Goal: Information Seeking & Learning: Learn about a topic

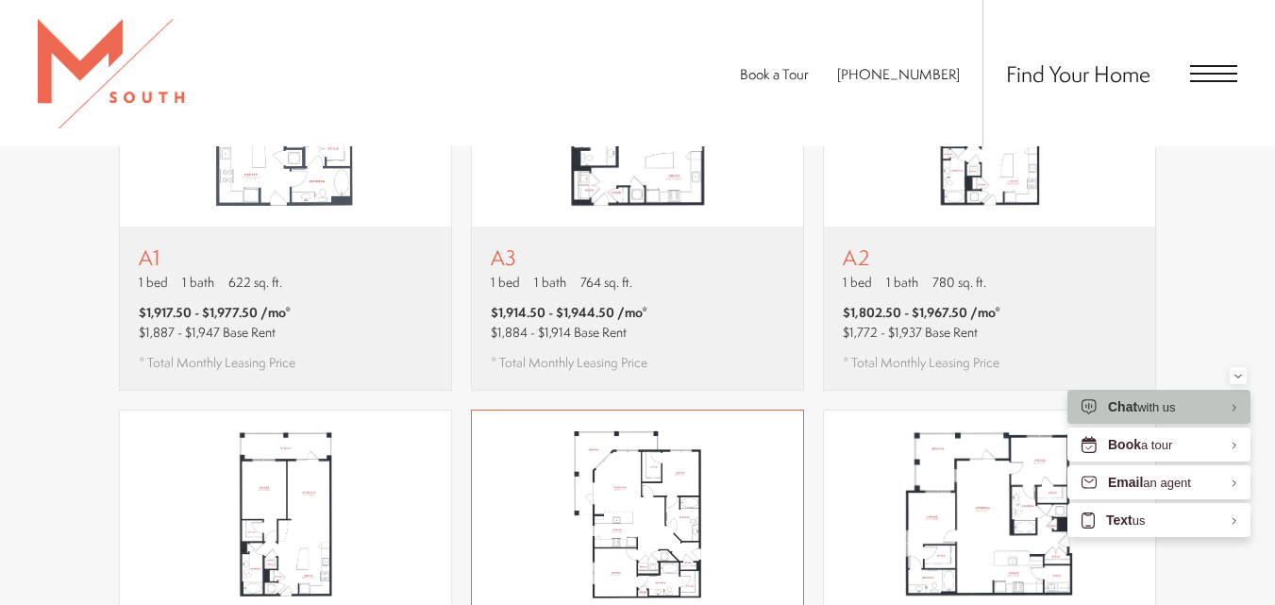
scroll to position [1132, 0]
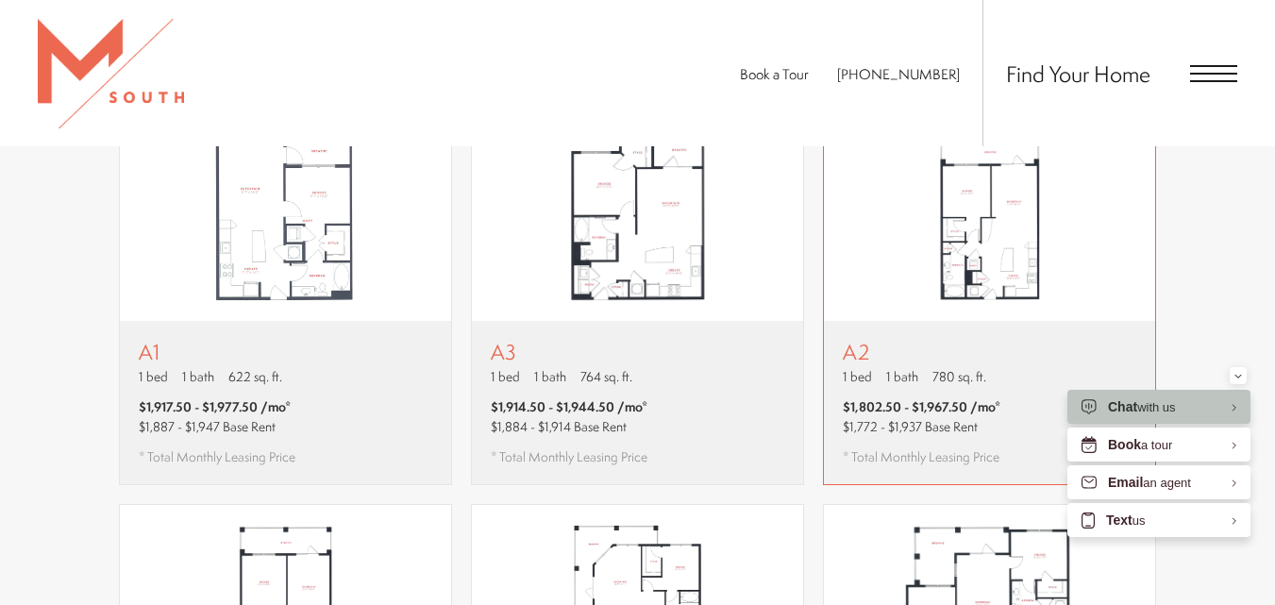
click at [932, 264] on img "View floor plan A2" at bounding box center [989, 217] width 331 height 208
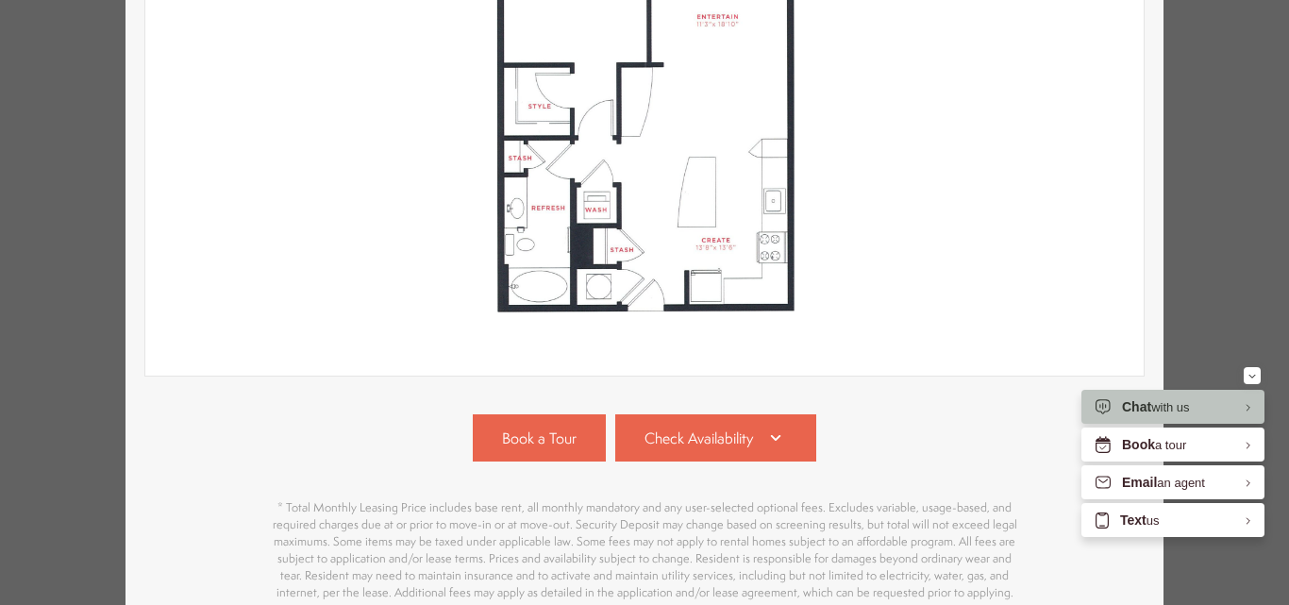
scroll to position [472, 0]
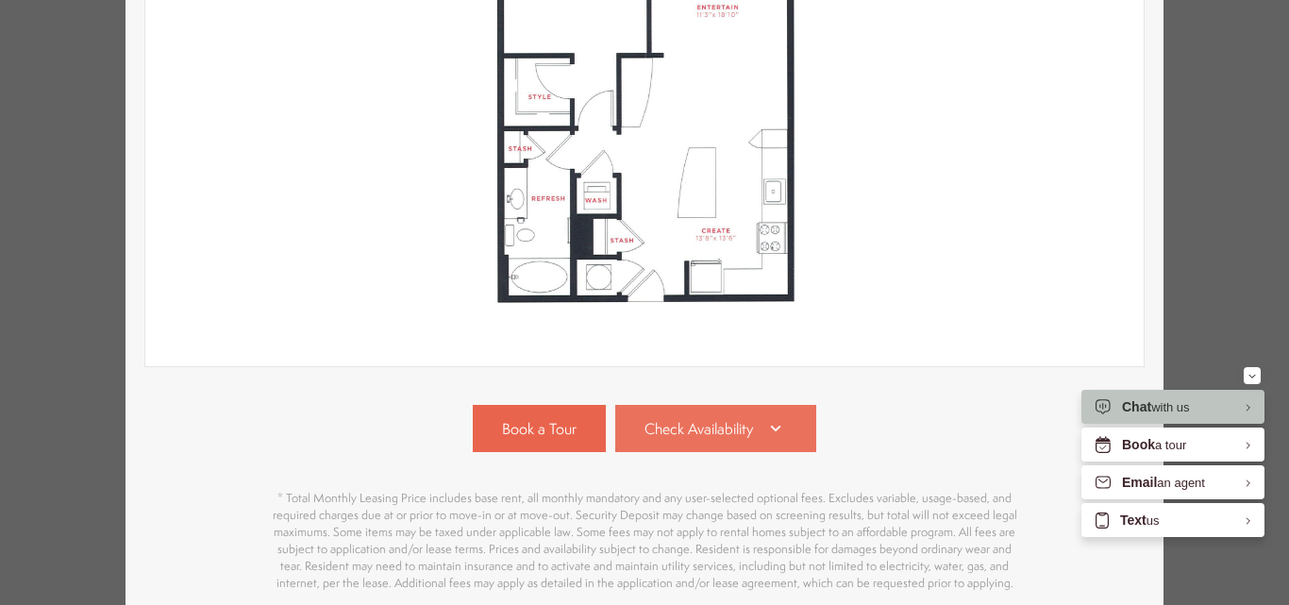
click at [739, 416] on link "Check Availability" at bounding box center [716, 428] width 202 height 47
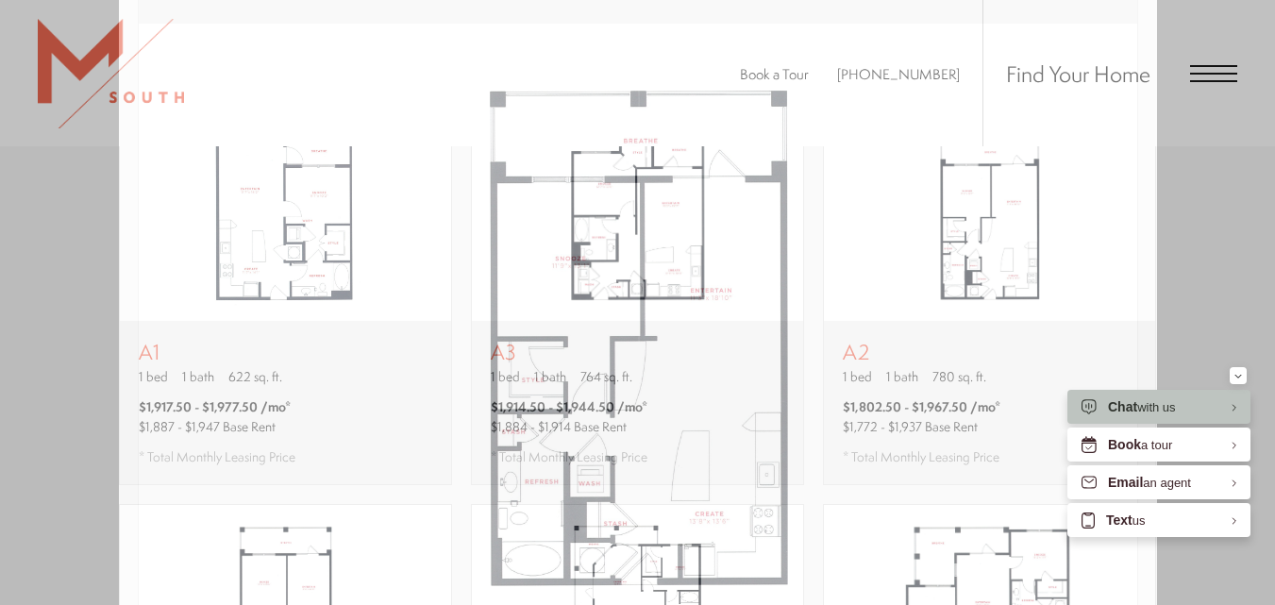
scroll to position [0, 0]
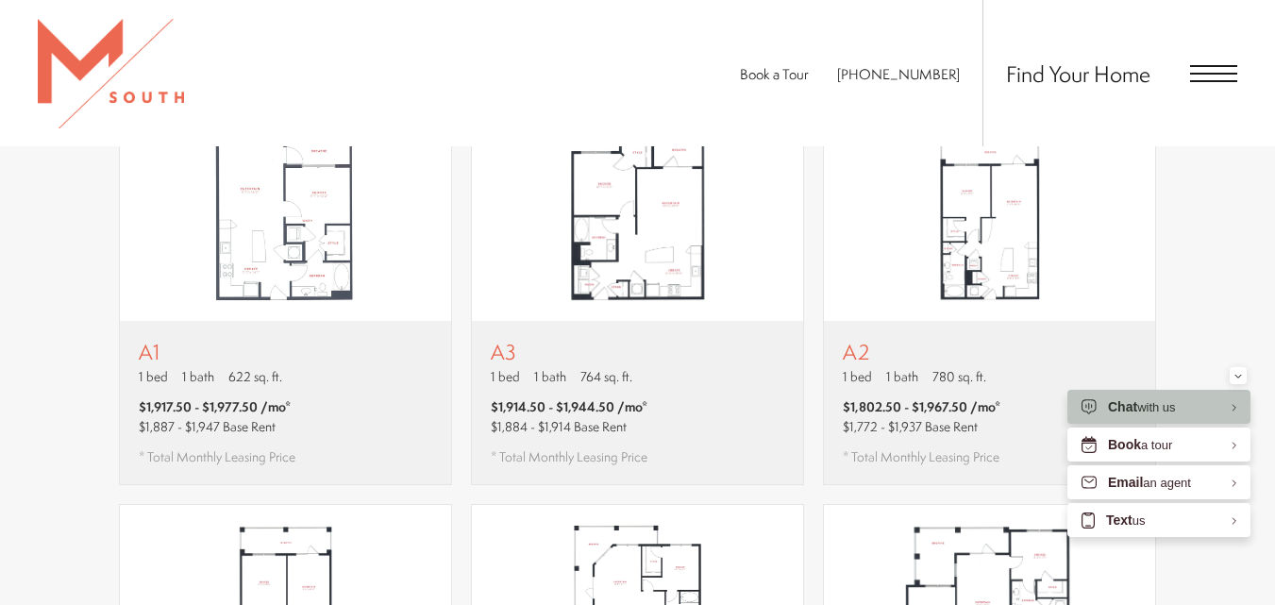
drag, startPoint x: 1288, startPoint y: 196, endPoint x: 1288, endPoint y: 207, distance: 10.4
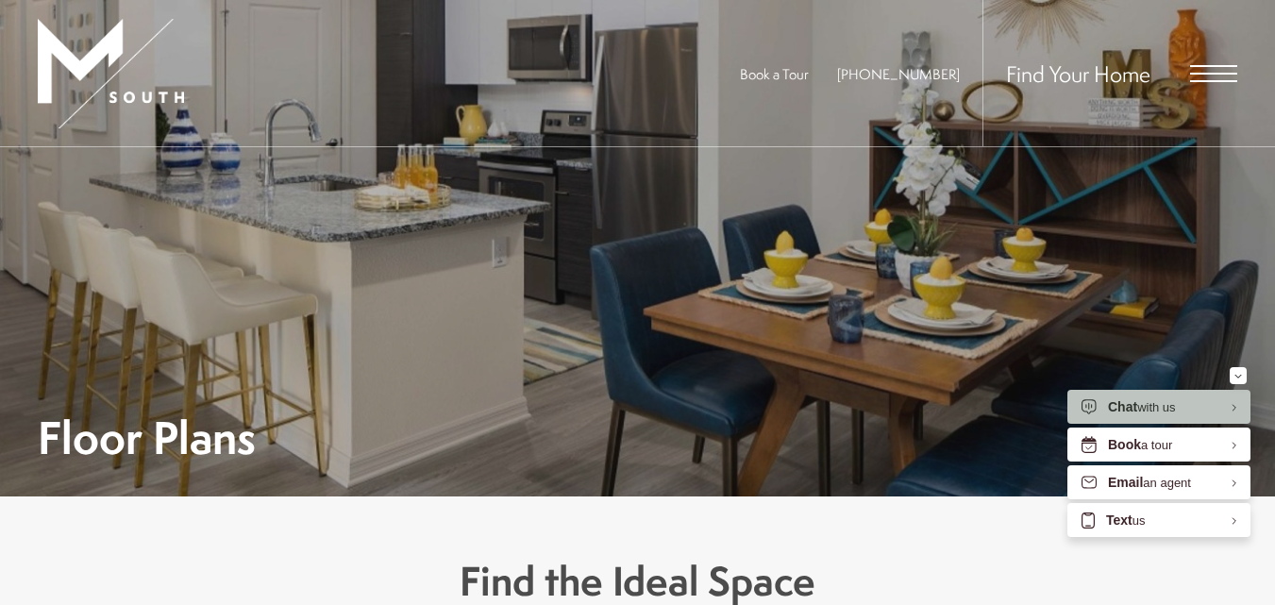
click at [1221, 73] on span "Open Menu" at bounding box center [1213, 74] width 47 height 2
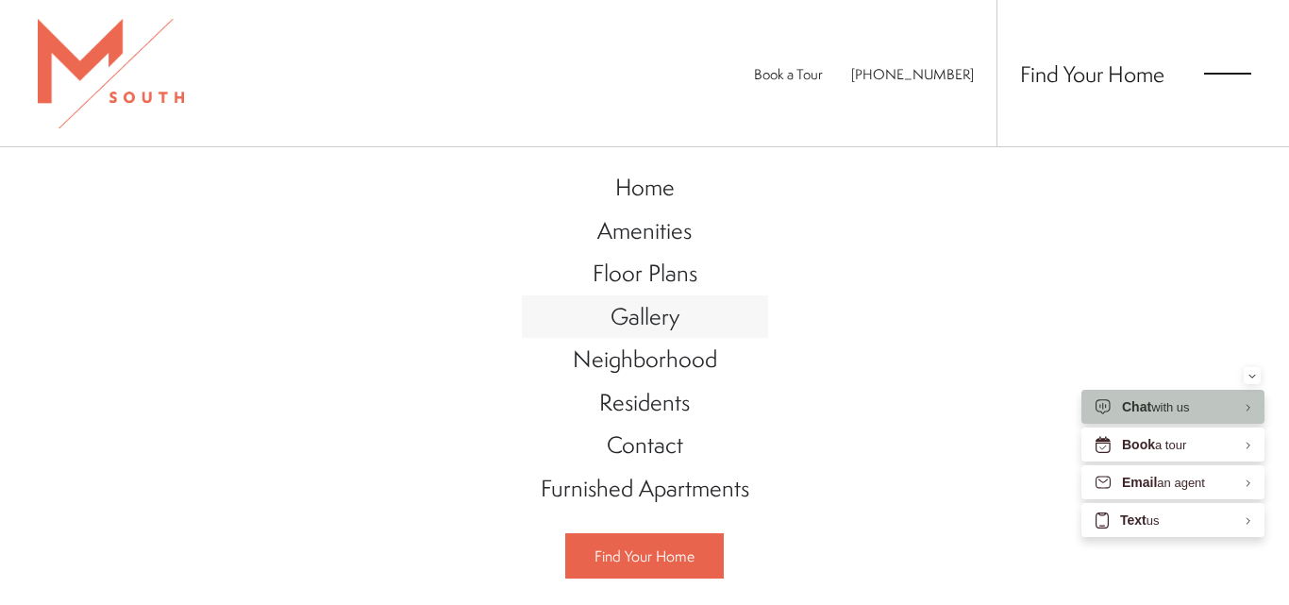
click at [652, 309] on span "Gallery" at bounding box center [644, 316] width 69 height 32
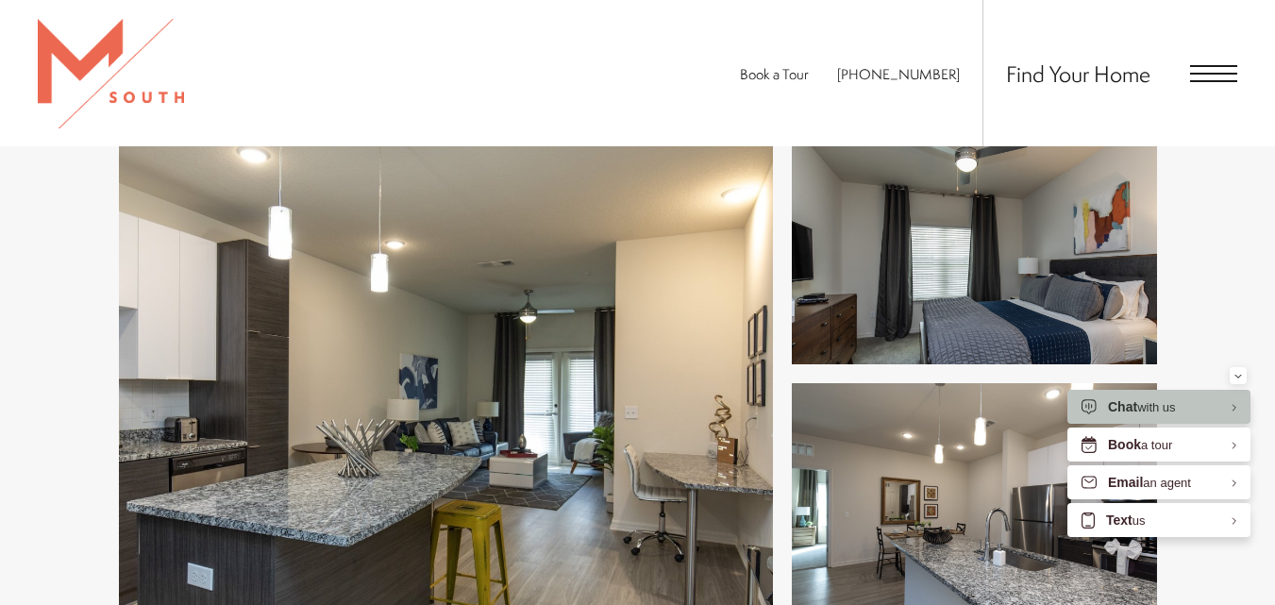
scroll to position [849, 0]
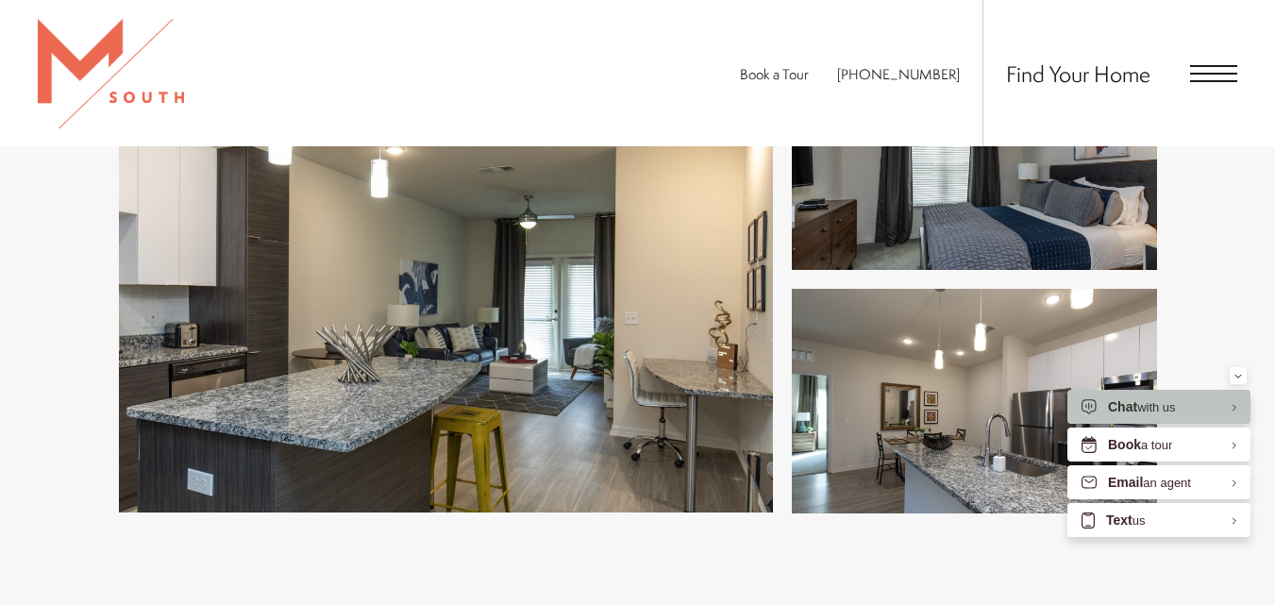
click at [545, 314] on img at bounding box center [446, 278] width 654 height 467
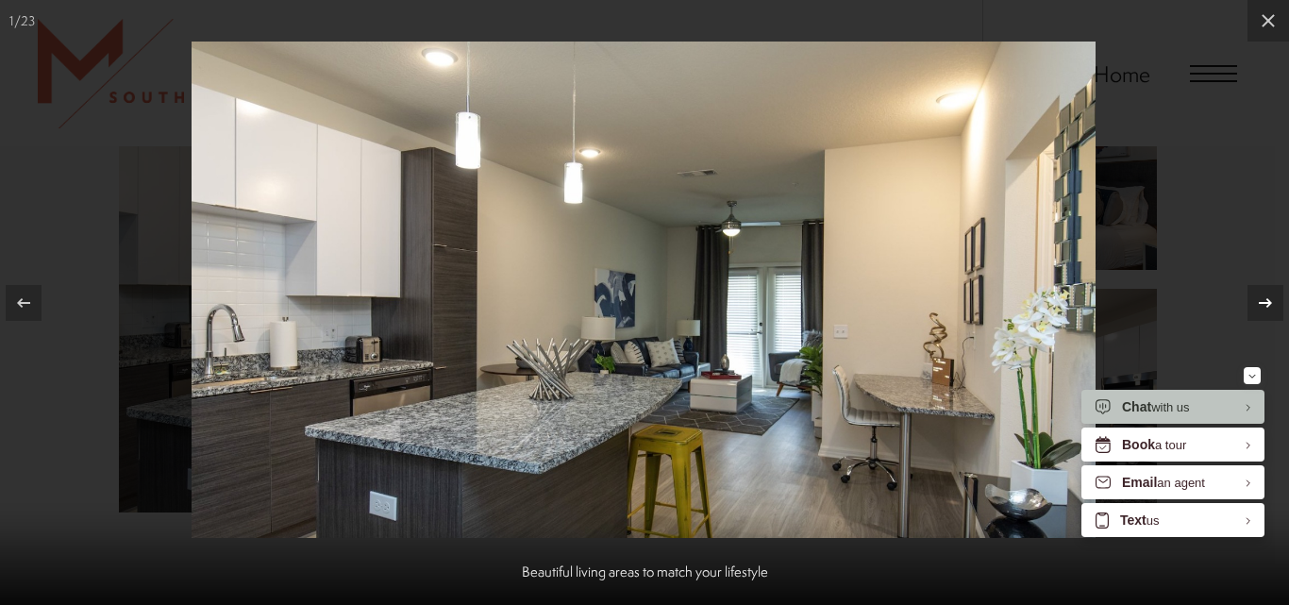
click at [1267, 294] on icon at bounding box center [1265, 303] width 23 height 23
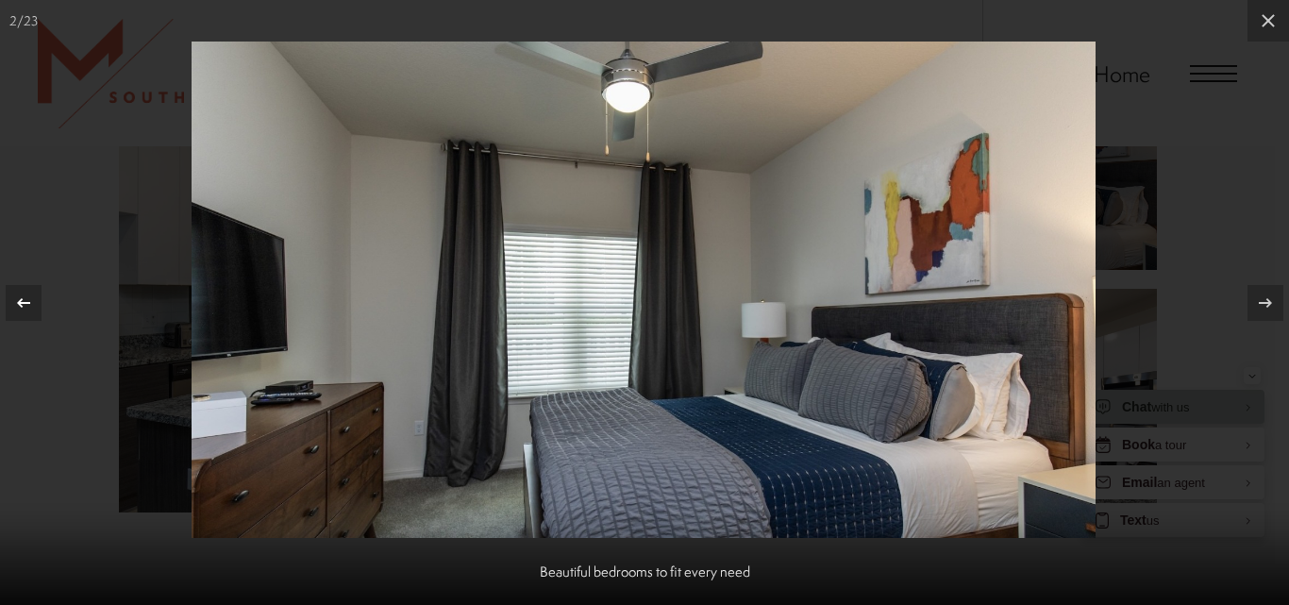
click at [16, 292] on icon at bounding box center [23, 303] width 23 height 23
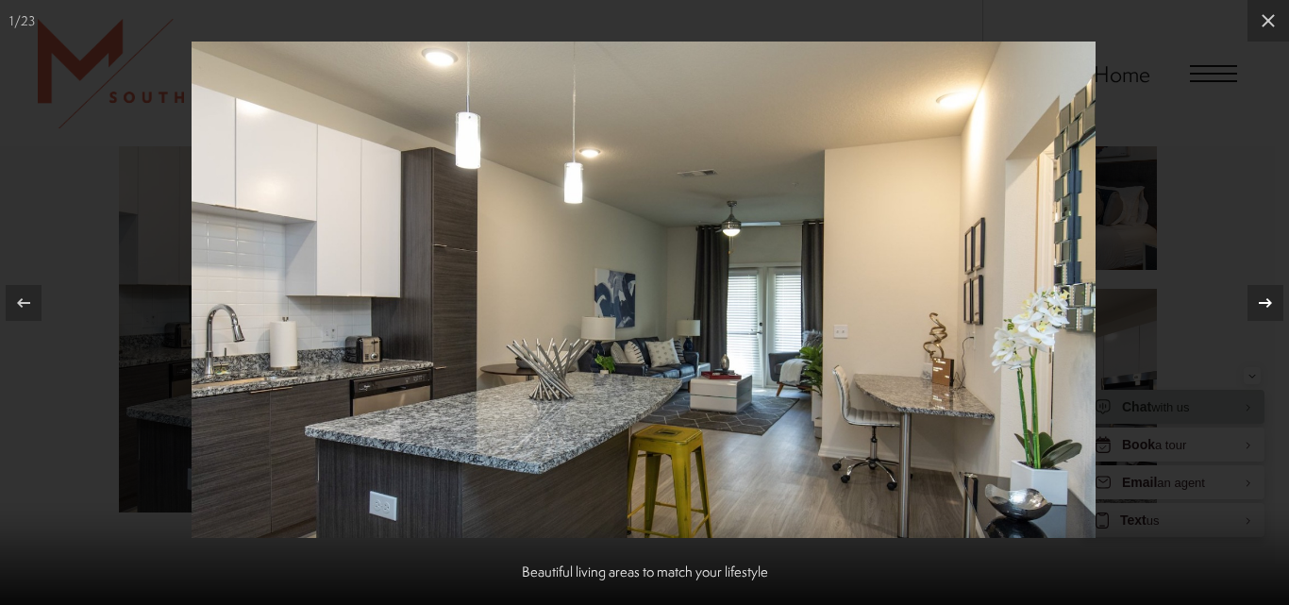
click at [1265, 305] on icon at bounding box center [1265, 303] width 23 height 23
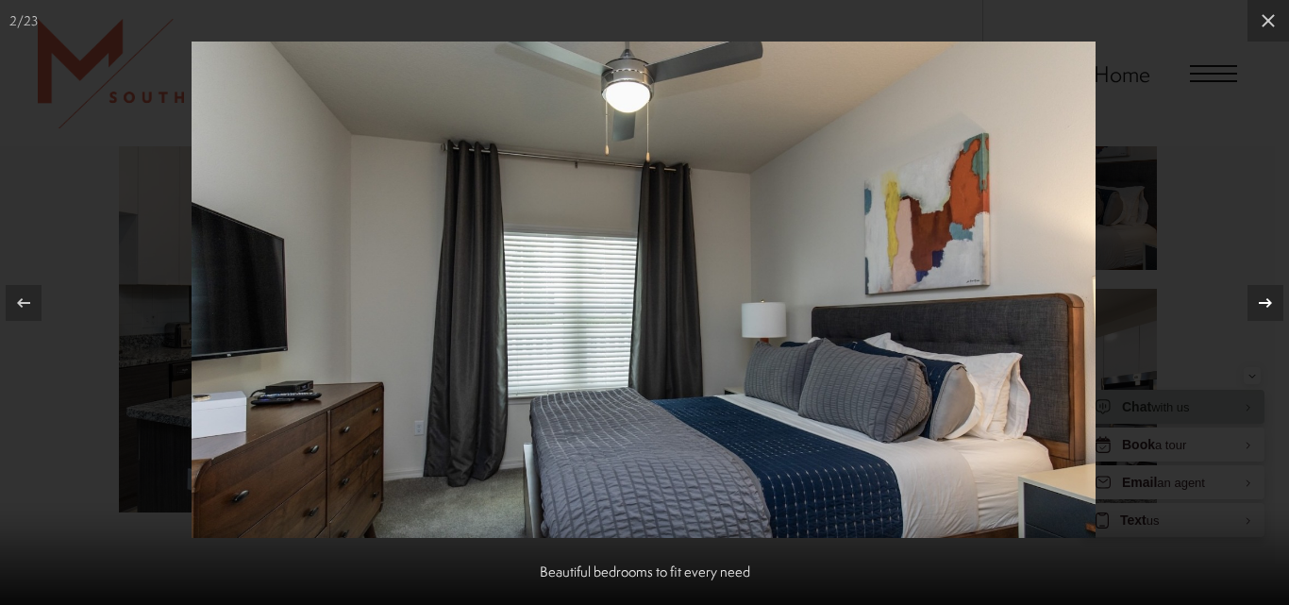
click at [1266, 304] on icon at bounding box center [1265, 303] width 23 height 23
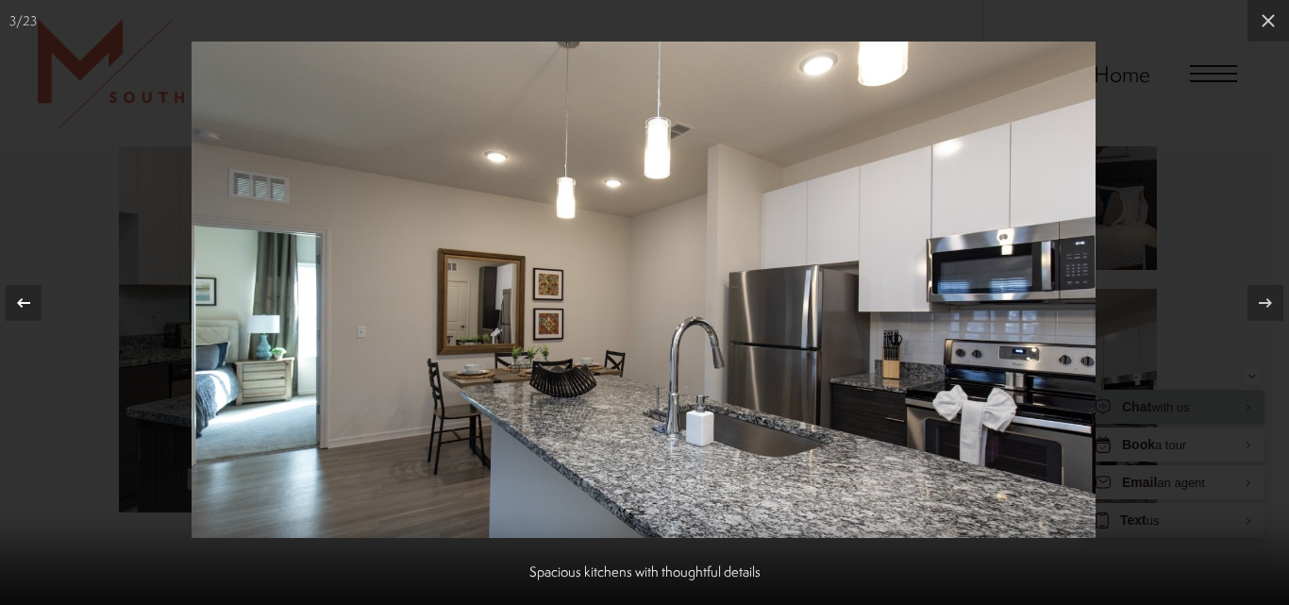
click at [24, 301] on icon at bounding box center [23, 303] width 23 height 23
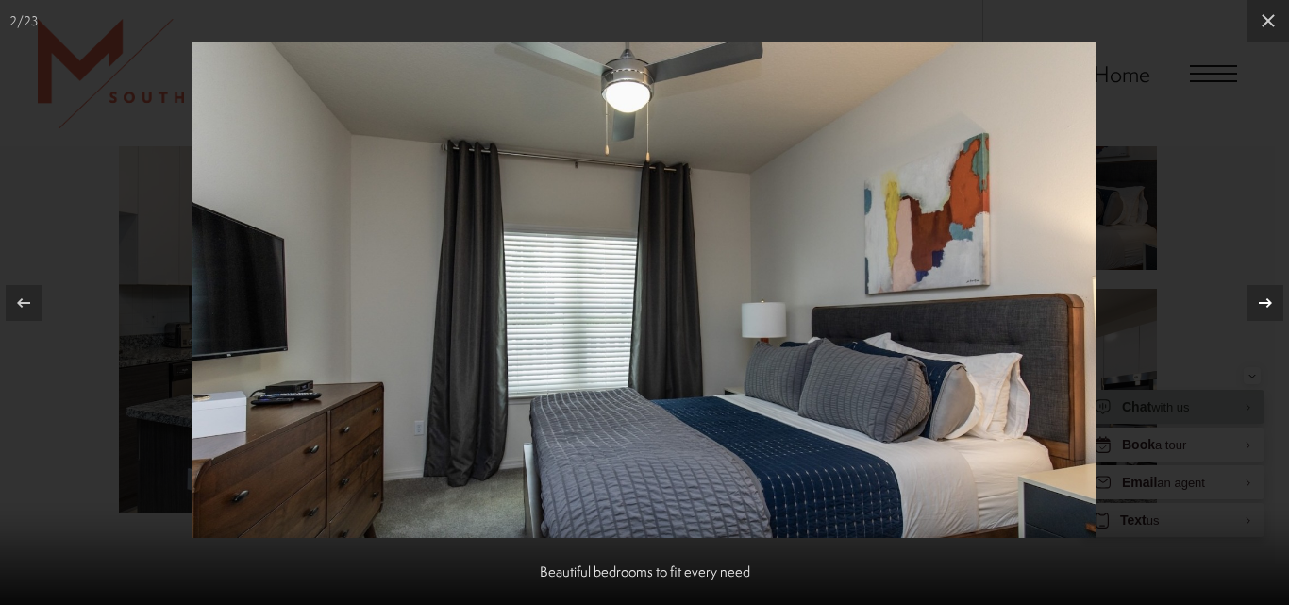
click at [1262, 293] on icon at bounding box center [1265, 303] width 23 height 23
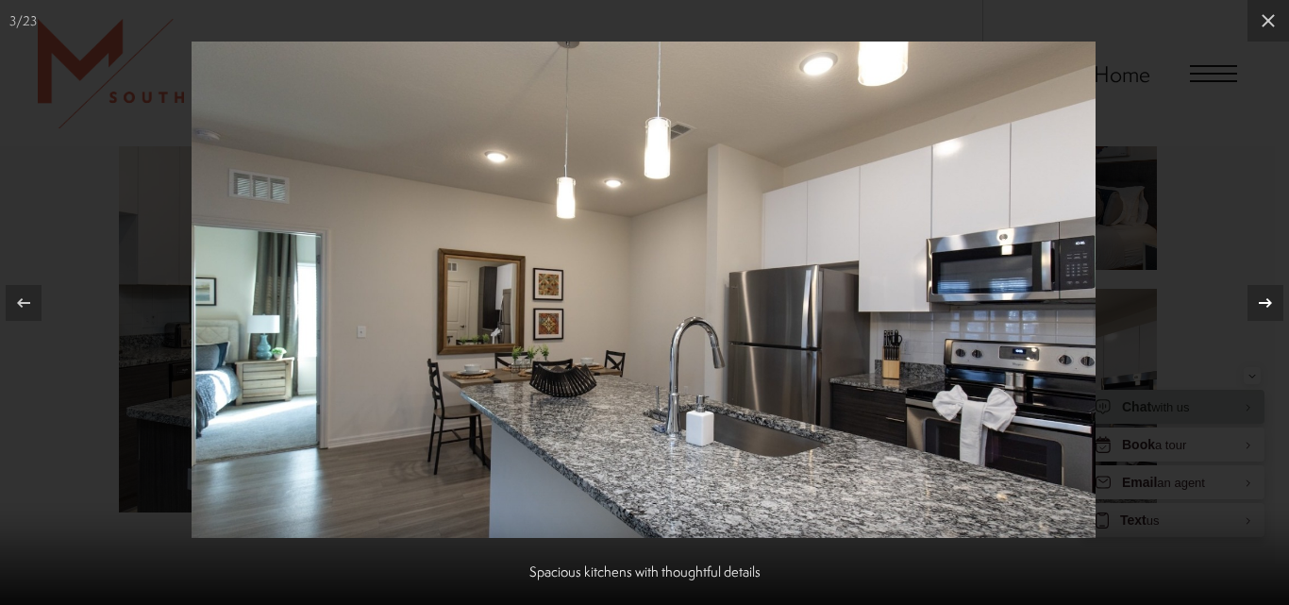
click at [1262, 293] on icon at bounding box center [1265, 303] width 23 height 23
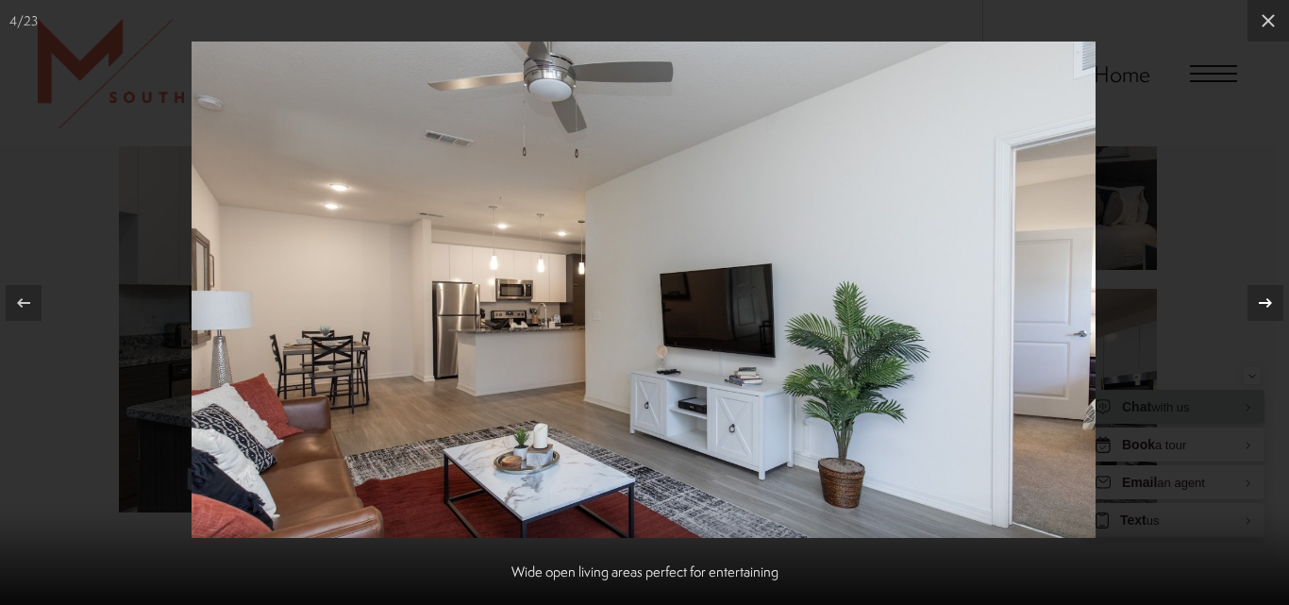
click at [1262, 293] on icon at bounding box center [1265, 303] width 23 height 23
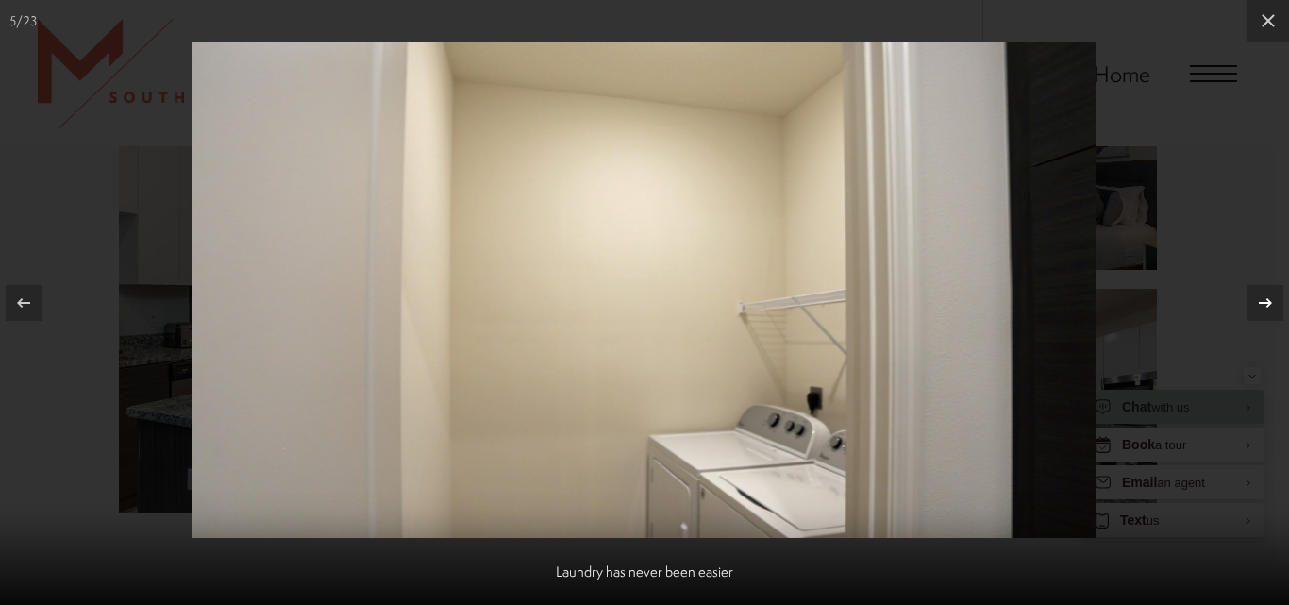
click at [1262, 293] on icon at bounding box center [1265, 303] width 23 height 23
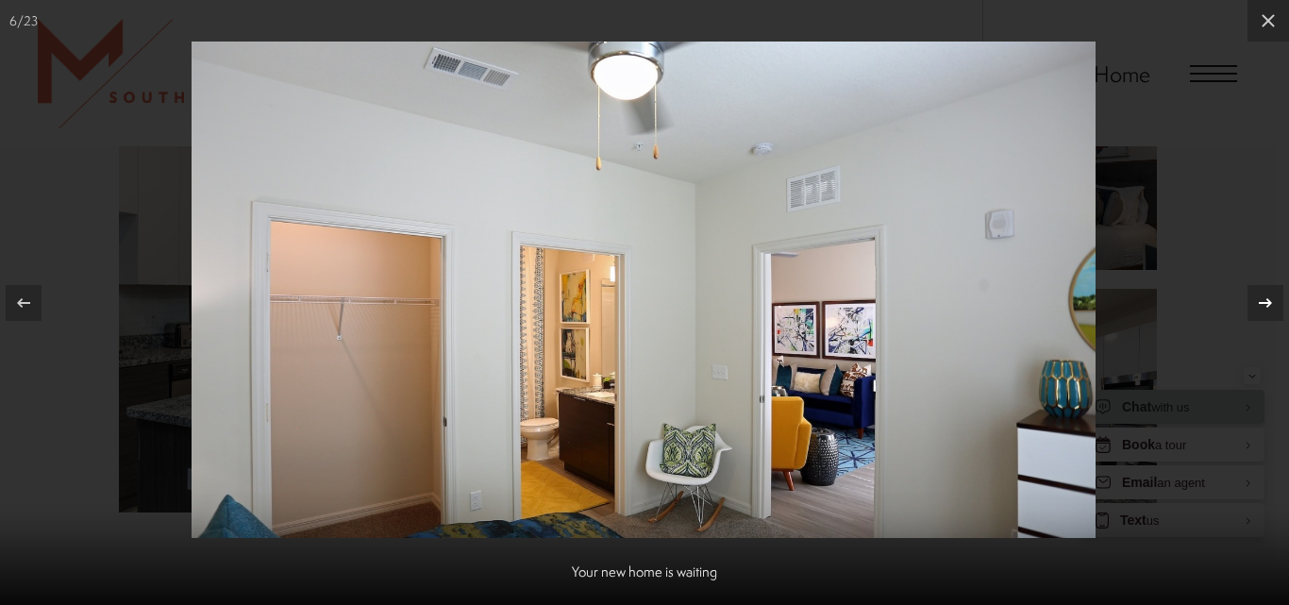
click at [1262, 293] on icon at bounding box center [1265, 303] width 23 height 23
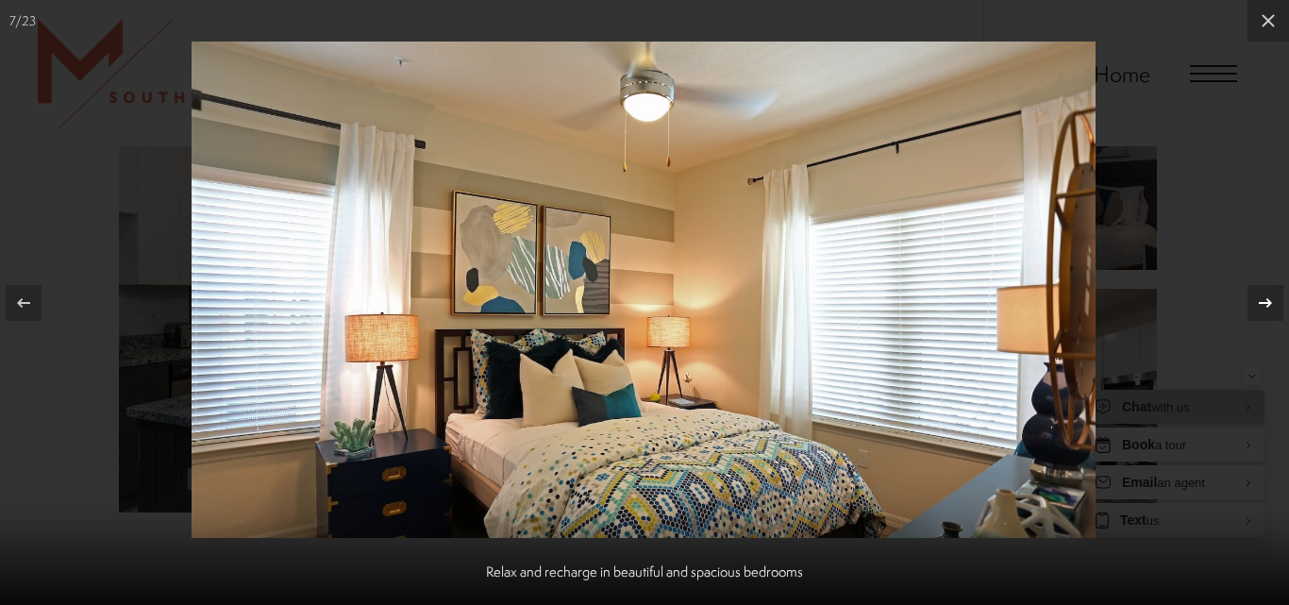
click at [1262, 293] on icon at bounding box center [1265, 303] width 23 height 23
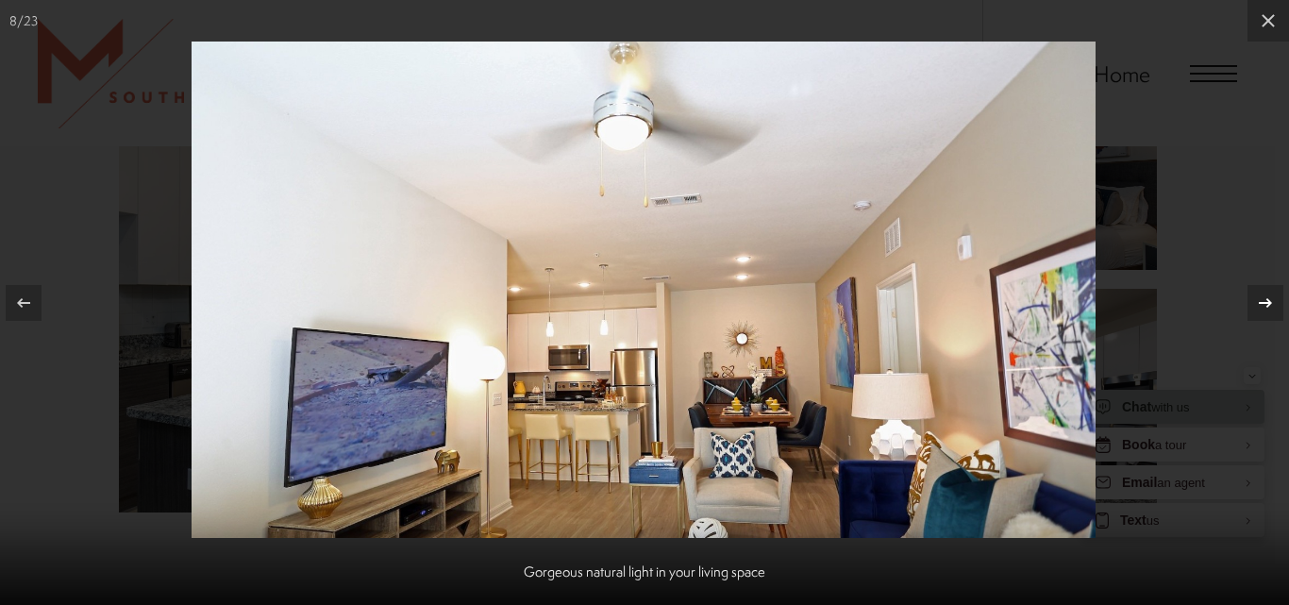
click at [1263, 293] on icon at bounding box center [1265, 303] width 23 height 23
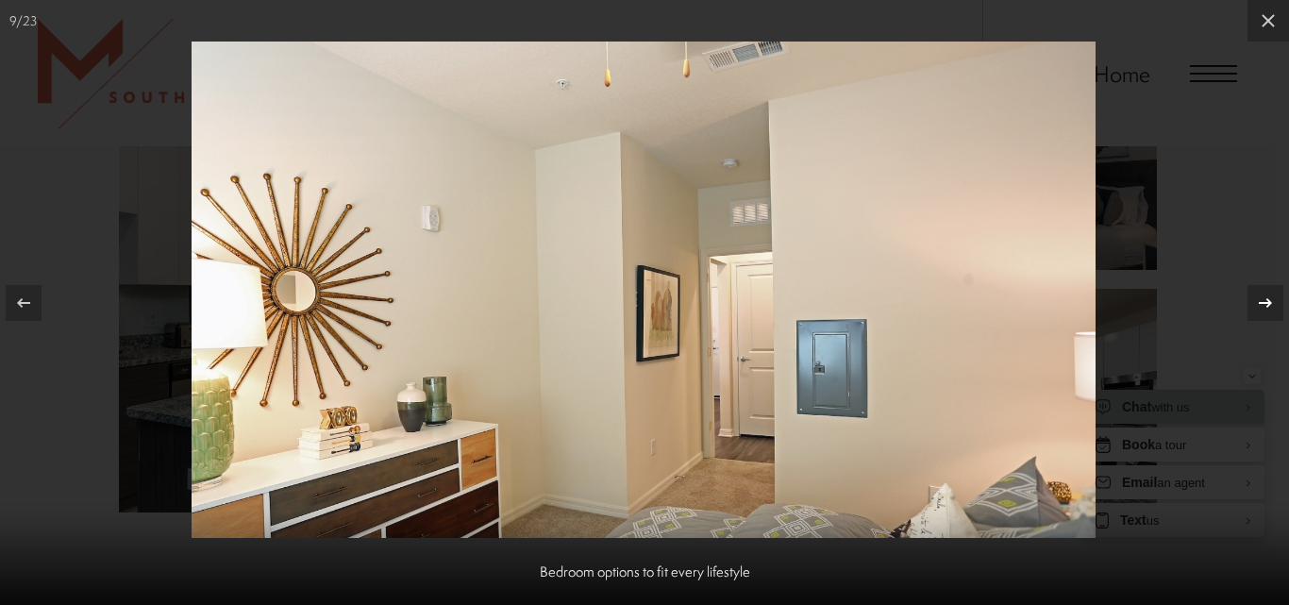
click at [1263, 293] on icon at bounding box center [1265, 303] width 23 height 23
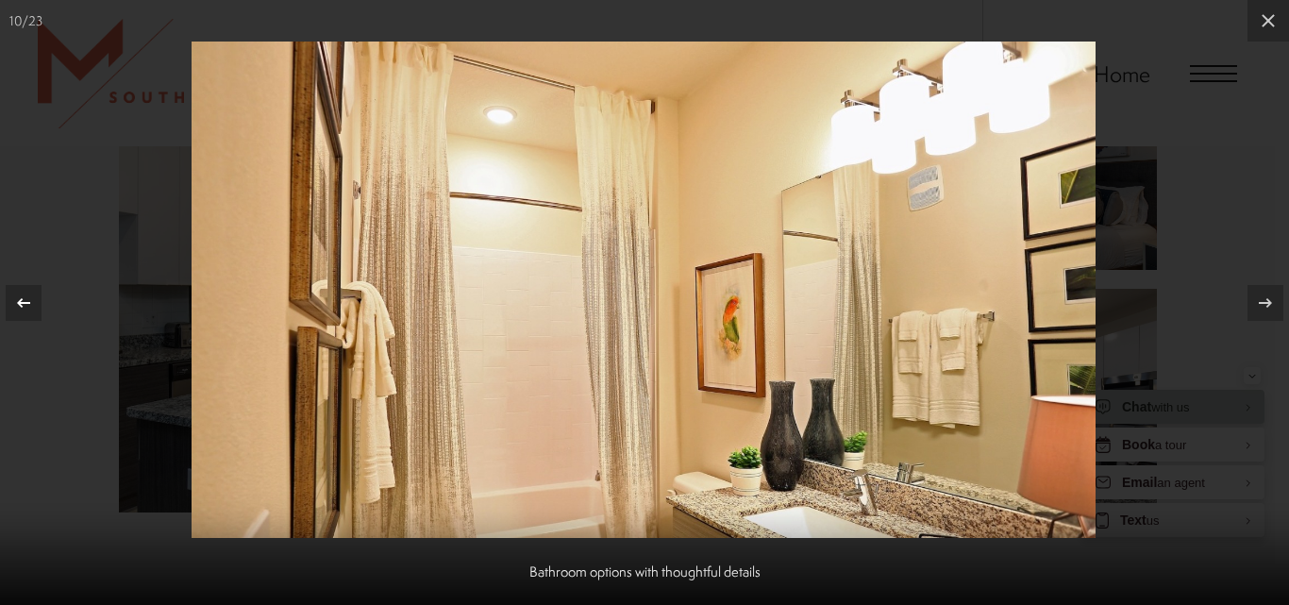
click at [15, 302] on icon at bounding box center [23, 303] width 23 height 23
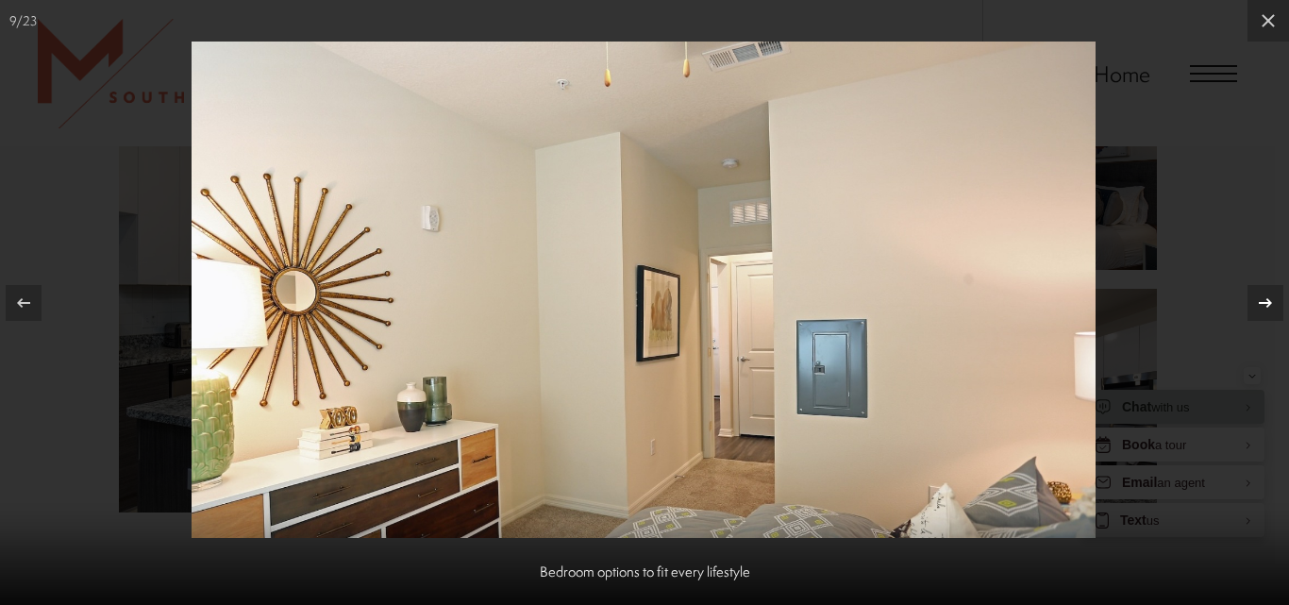
click at [1265, 303] on icon at bounding box center [1265, 301] width 13 height 9
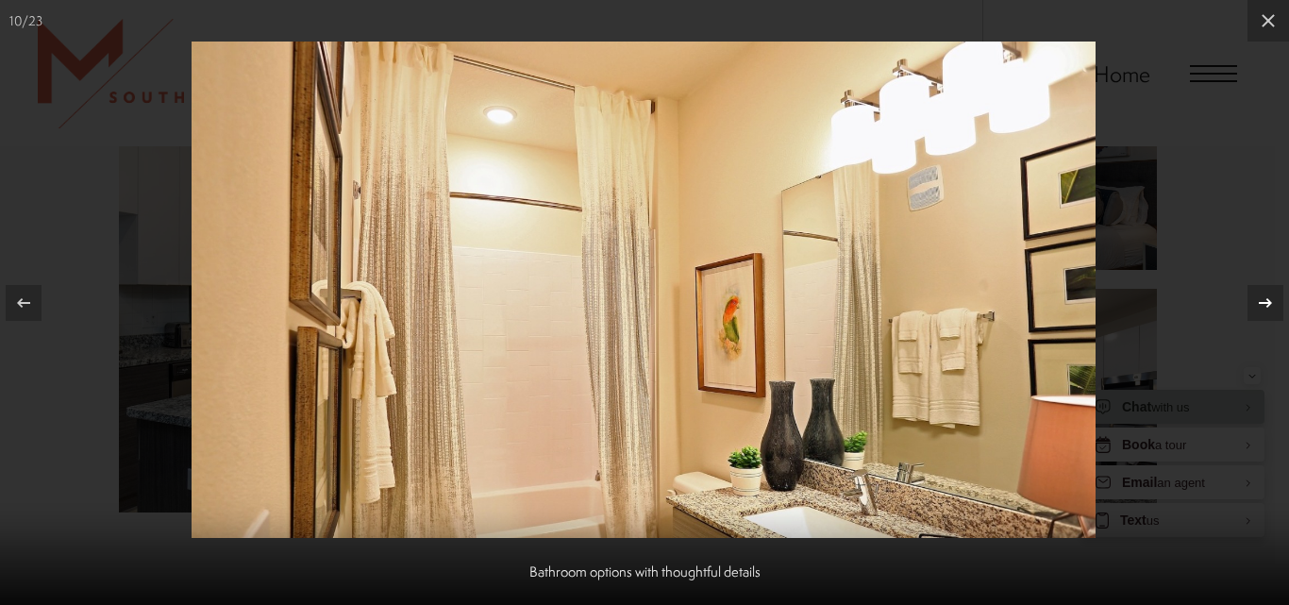
click at [1264, 304] on icon at bounding box center [1265, 303] width 23 height 23
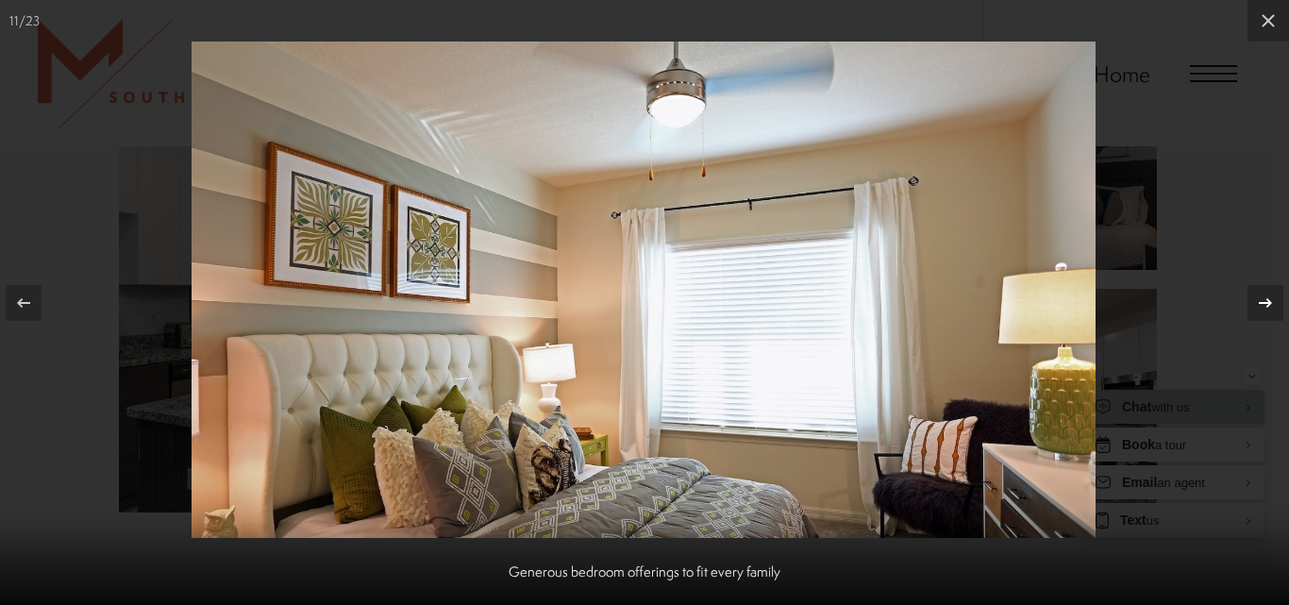
click at [1264, 304] on icon at bounding box center [1265, 303] width 23 height 23
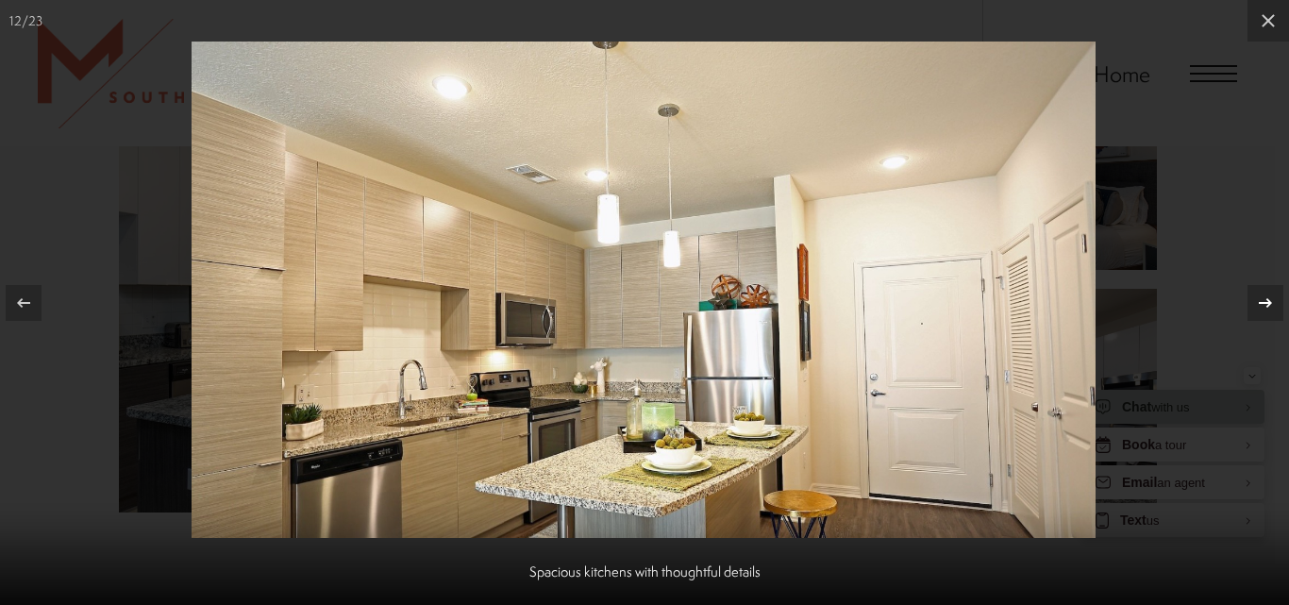
click at [1264, 304] on icon at bounding box center [1265, 303] width 23 height 23
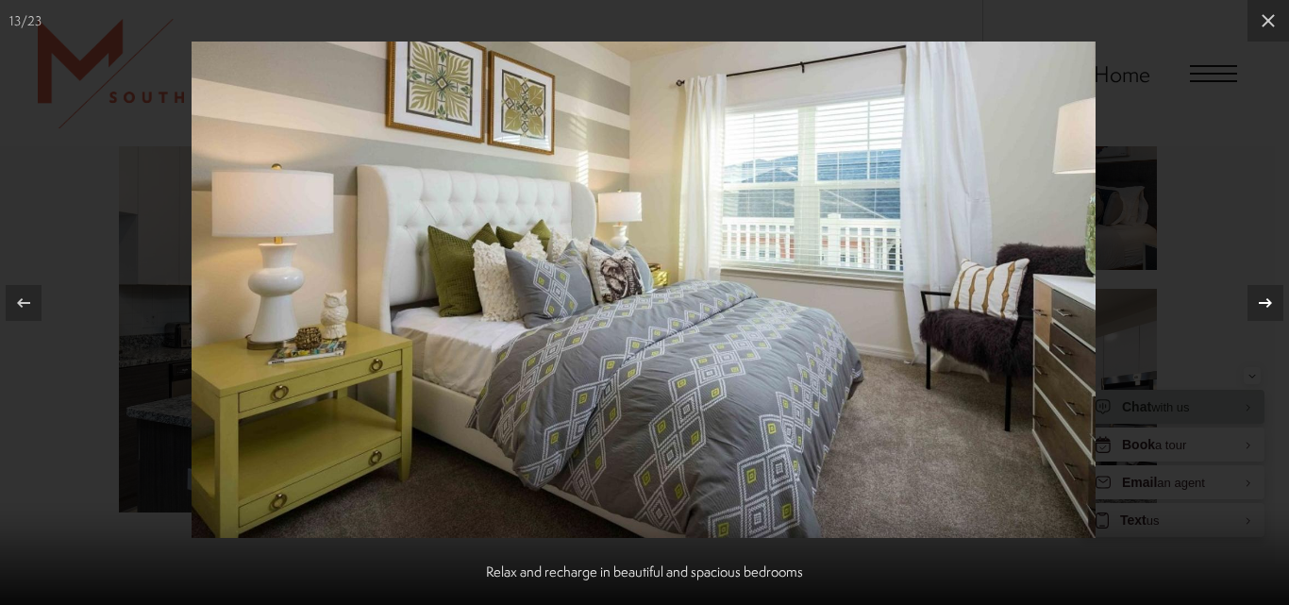
click at [1264, 304] on icon at bounding box center [1265, 303] width 23 height 23
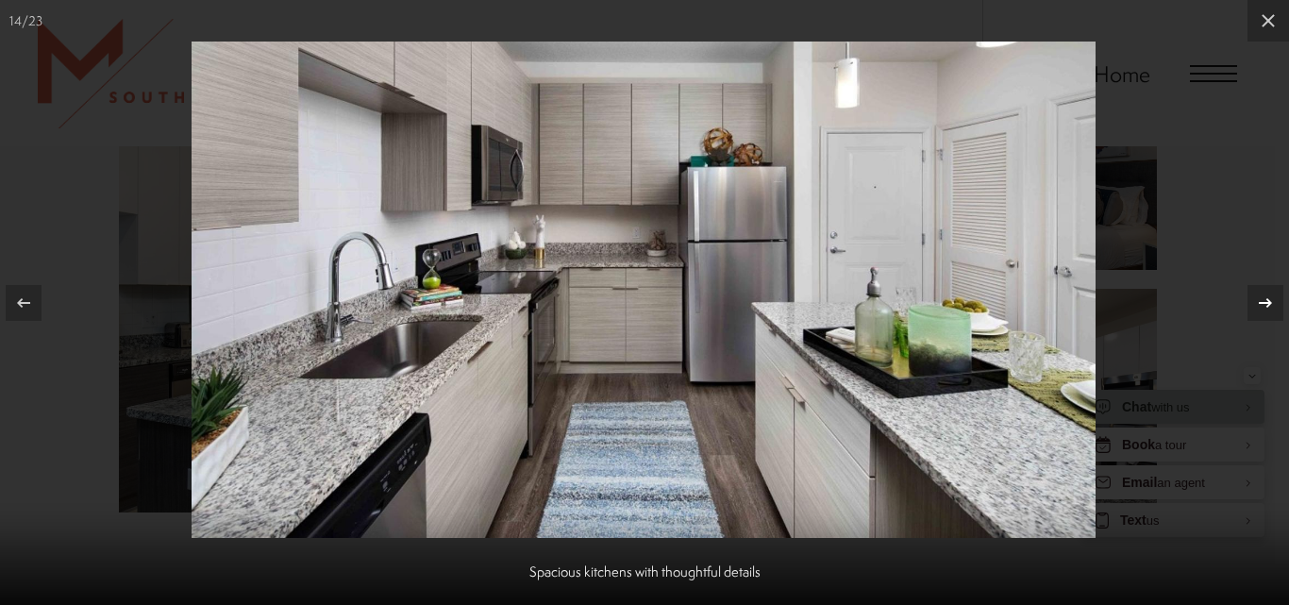
click at [1264, 305] on icon at bounding box center [1265, 303] width 23 height 23
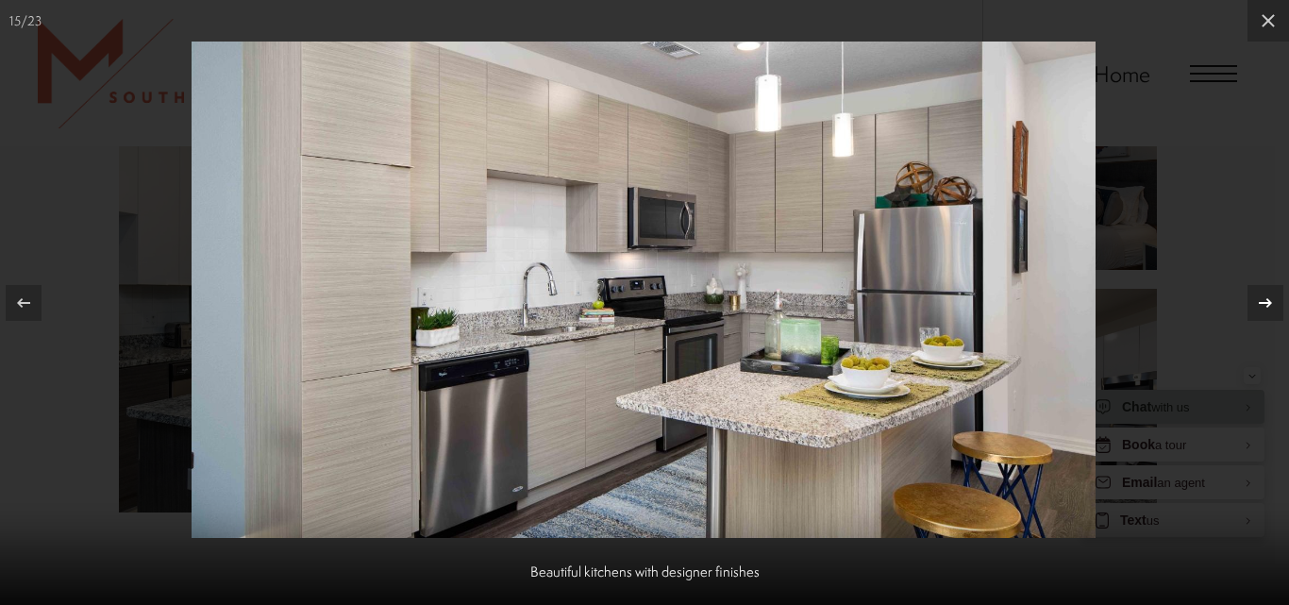
click at [1264, 305] on icon at bounding box center [1265, 303] width 23 height 23
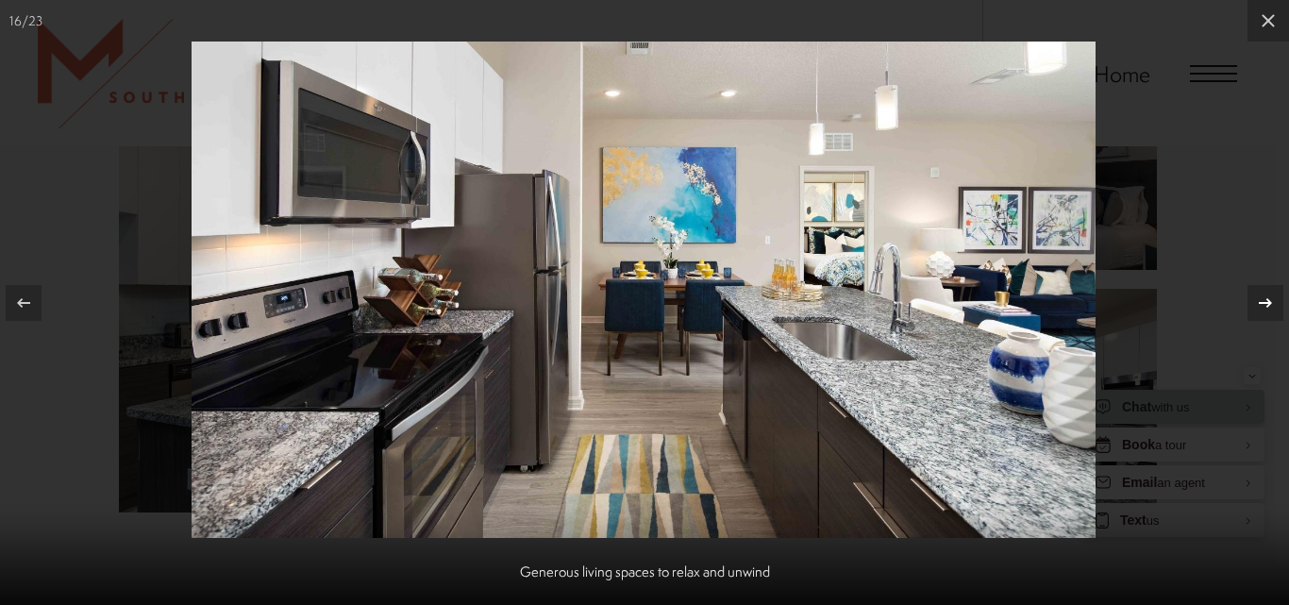
click at [1264, 305] on icon at bounding box center [1265, 303] width 23 height 23
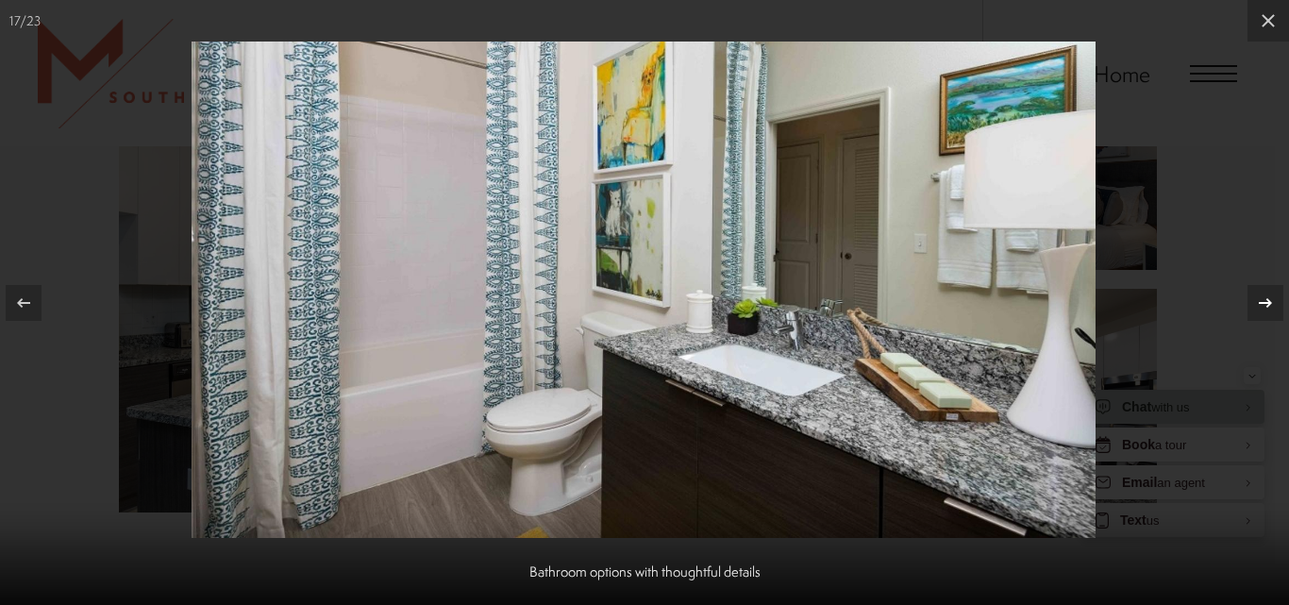
click at [1264, 305] on icon at bounding box center [1265, 303] width 23 height 23
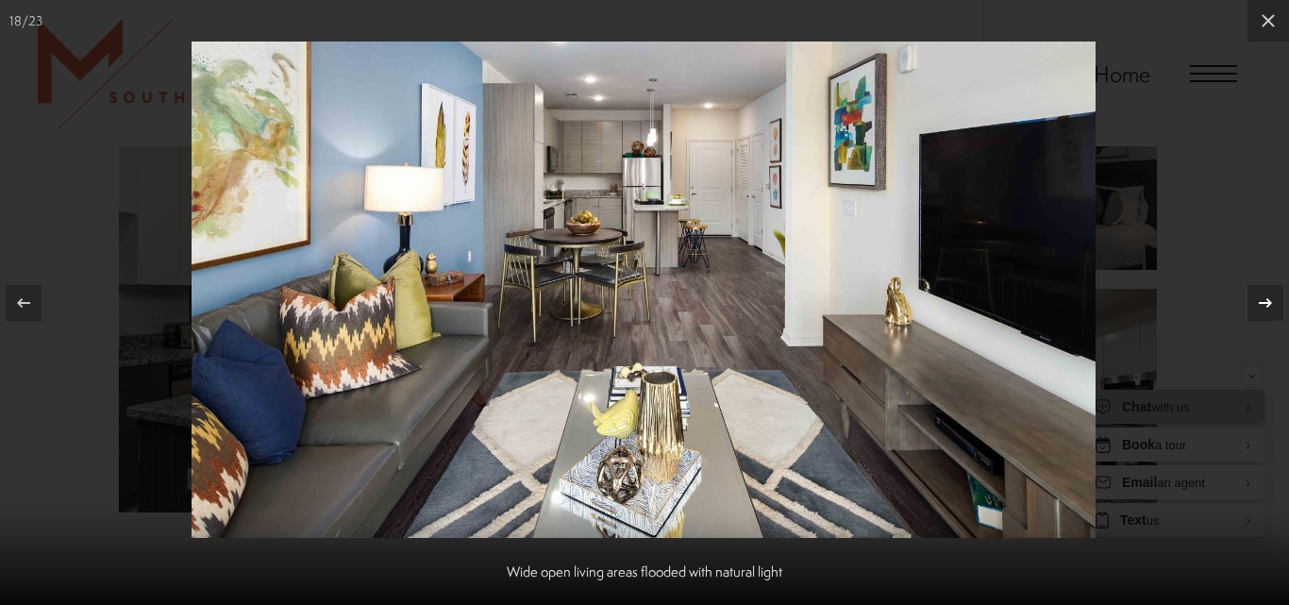
click at [1264, 305] on icon at bounding box center [1265, 303] width 23 height 23
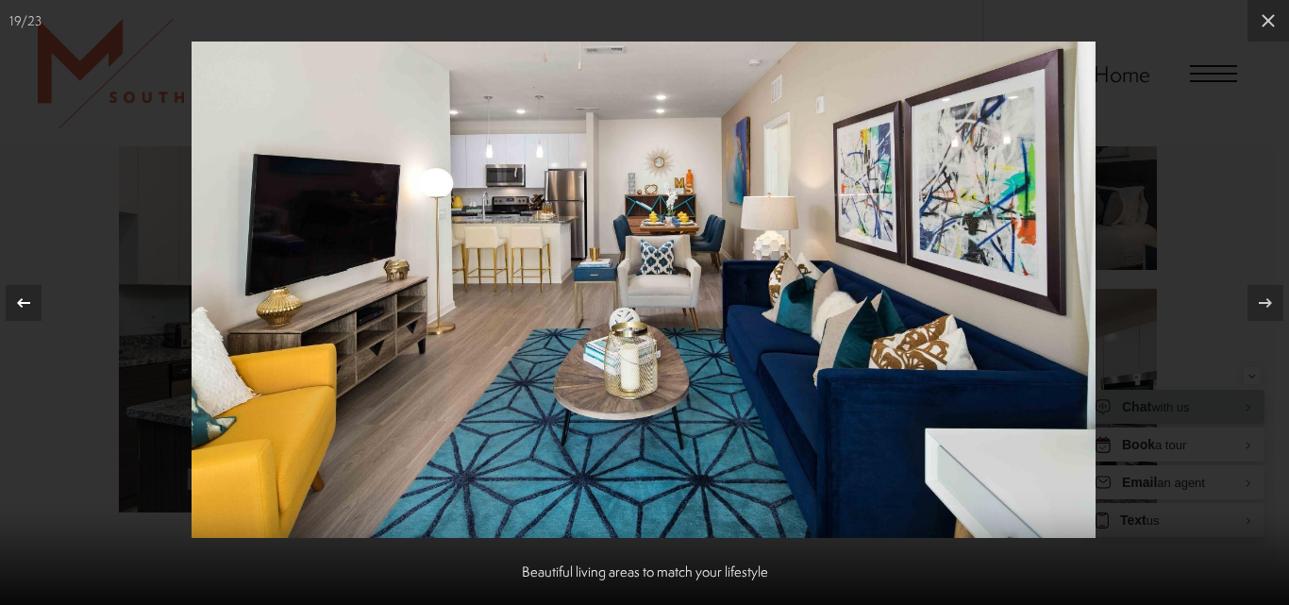
click at [22, 293] on icon at bounding box center [23, 303] width 23 height 23
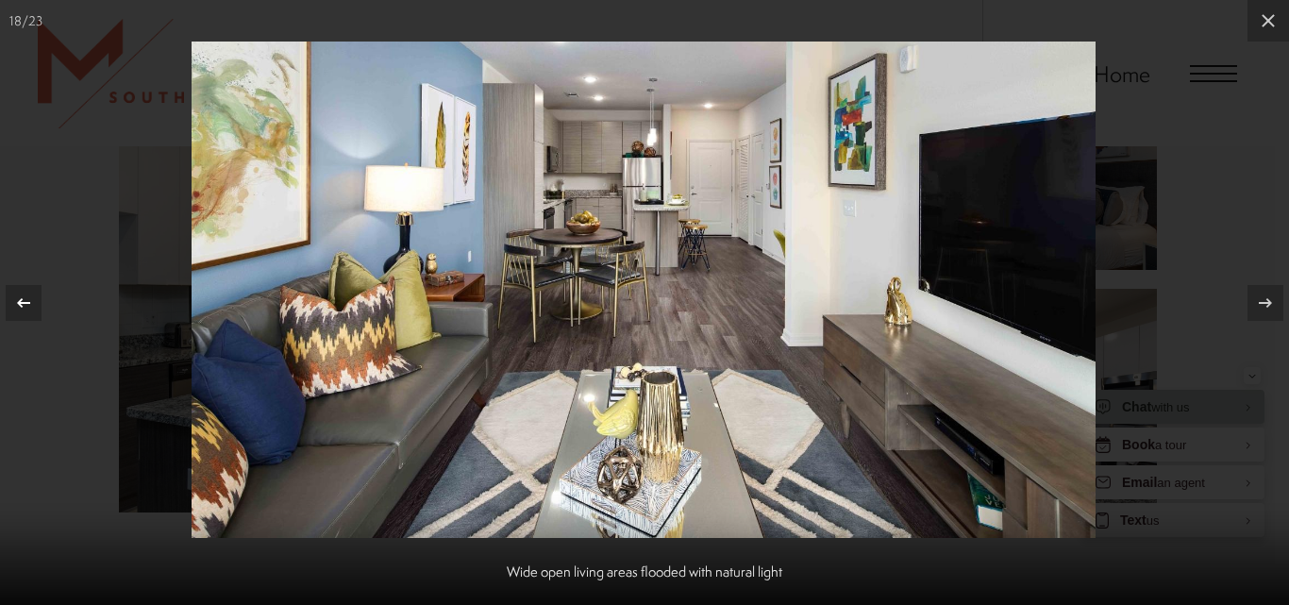
click at [13, 299] on icon at bounding box center [23, 303] width 23 height 23
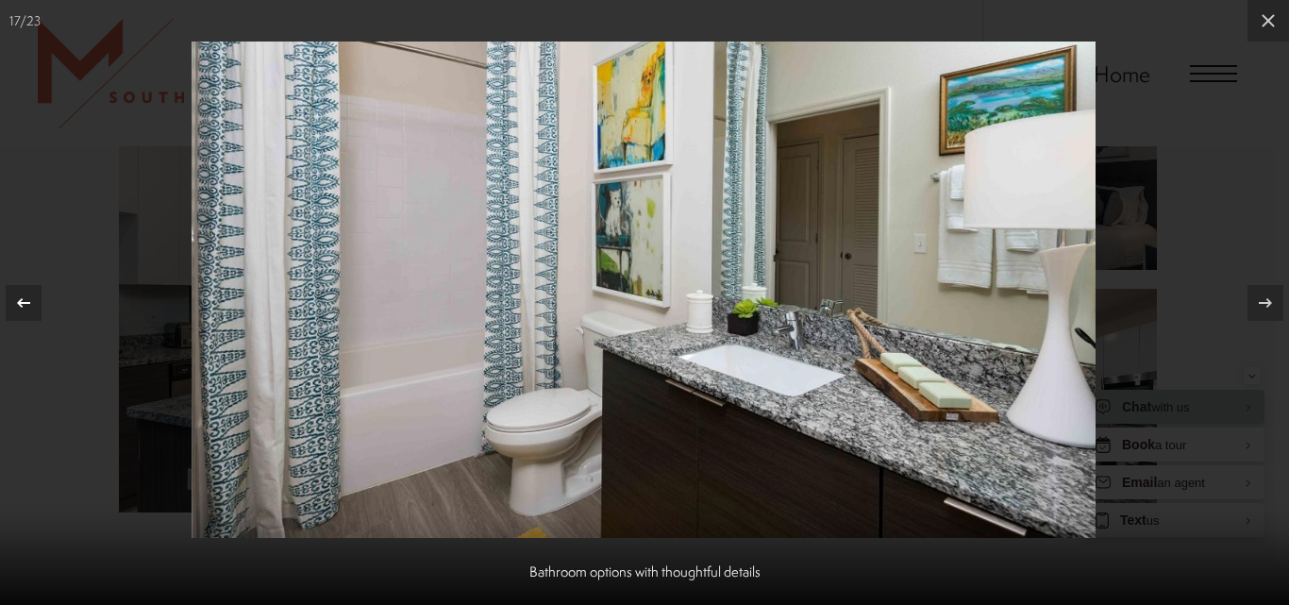
click at [13, 299] on icon at bounding box center [23, 303] width 23 height 23
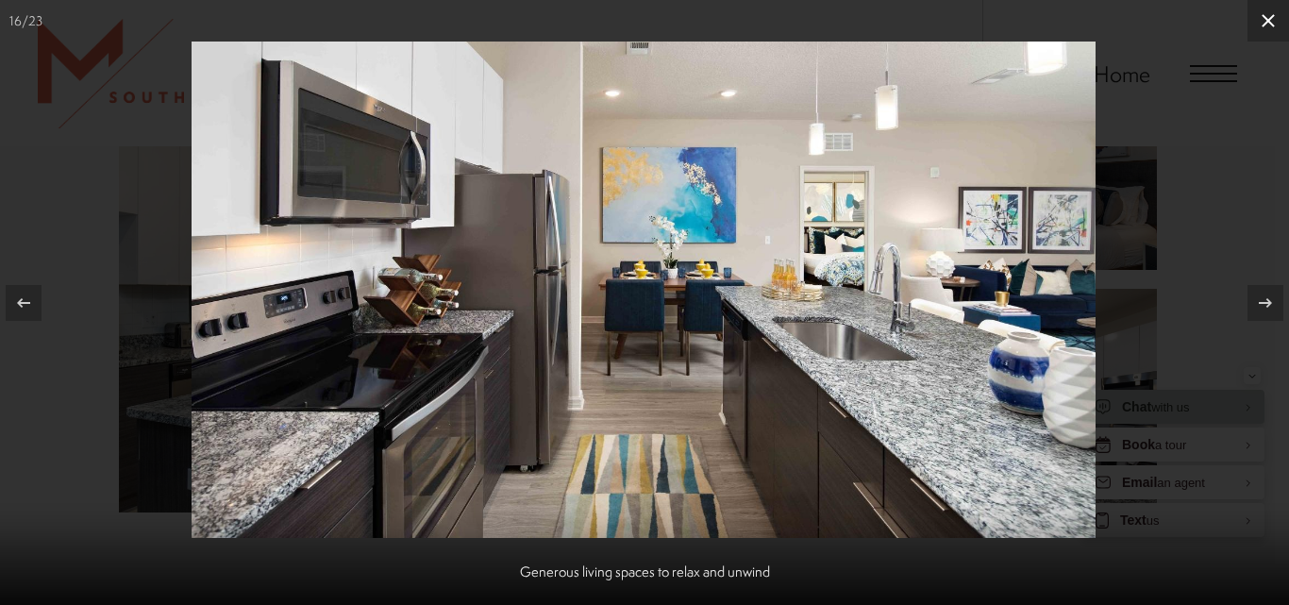
click at [1264, 21] on icon at bounding box center [1268, 20] width 23 height 23
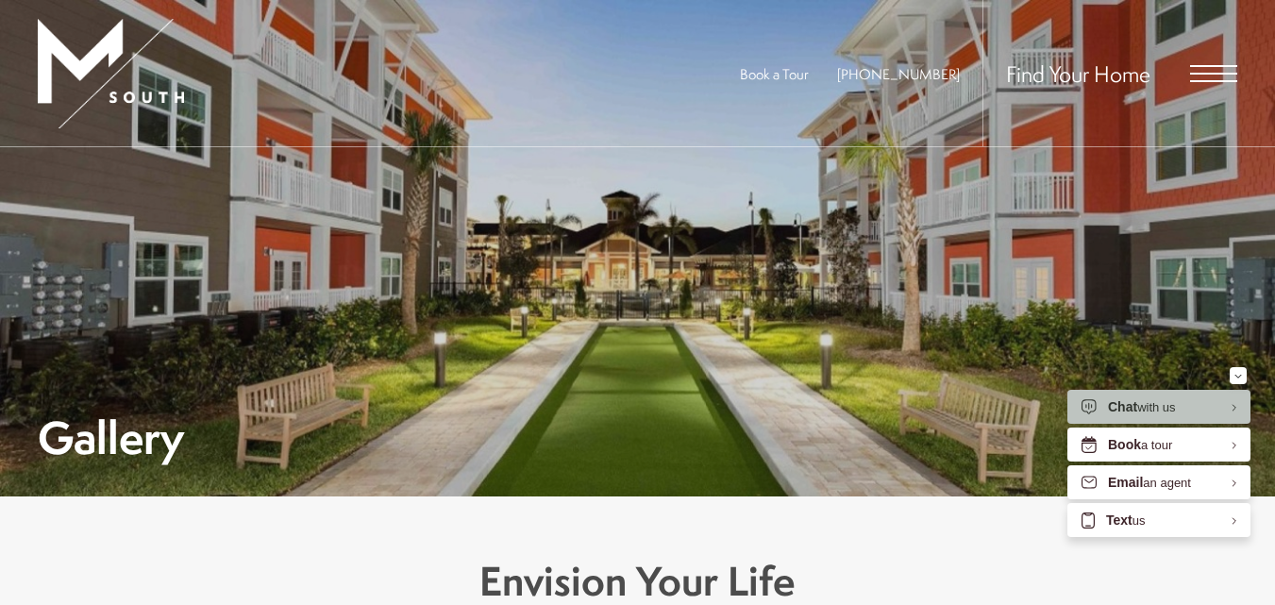
click at [1209, 69] on span "Open Menu" at bounding box center [1213, 73] width 47 height 17
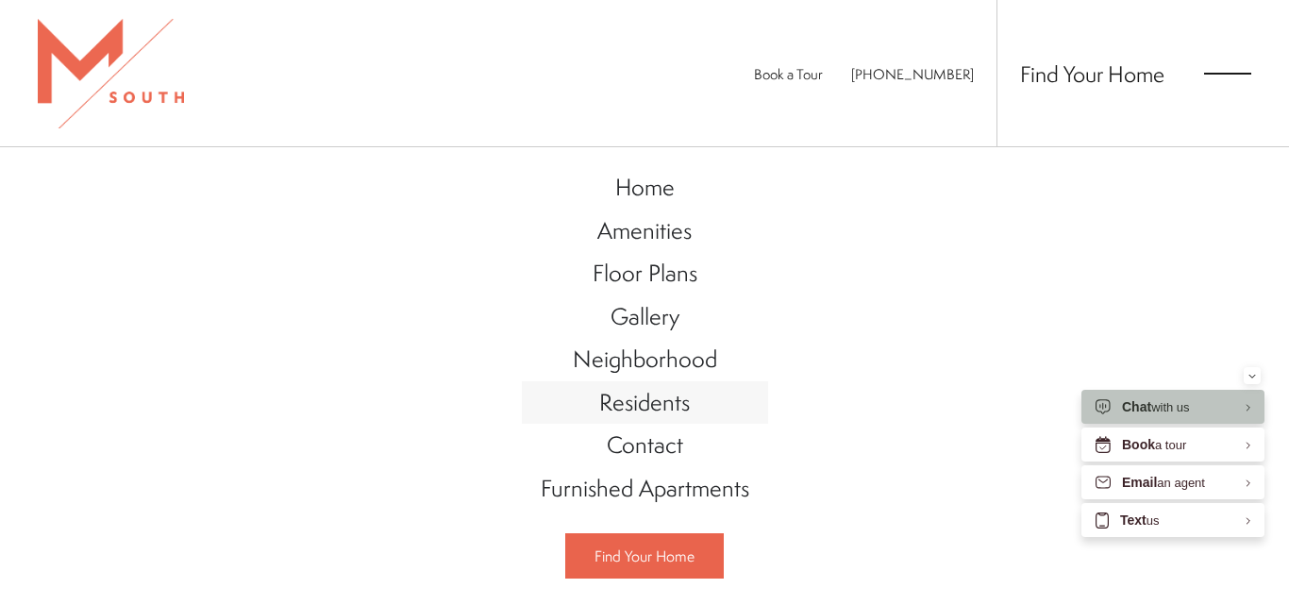
click at [629, 406] on span "Residents" at bounding box center [644, 402] width 91 height 32
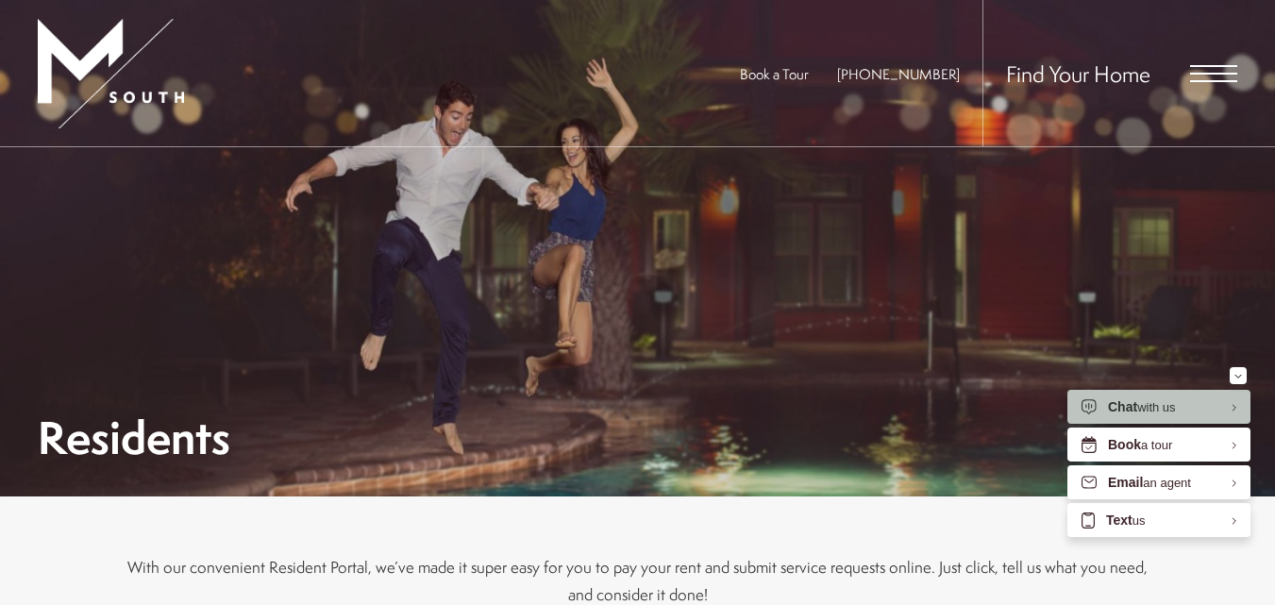
click at [1225, 75] on span "Open Menu" at bounding box center [1213, 73] width 47 height 17
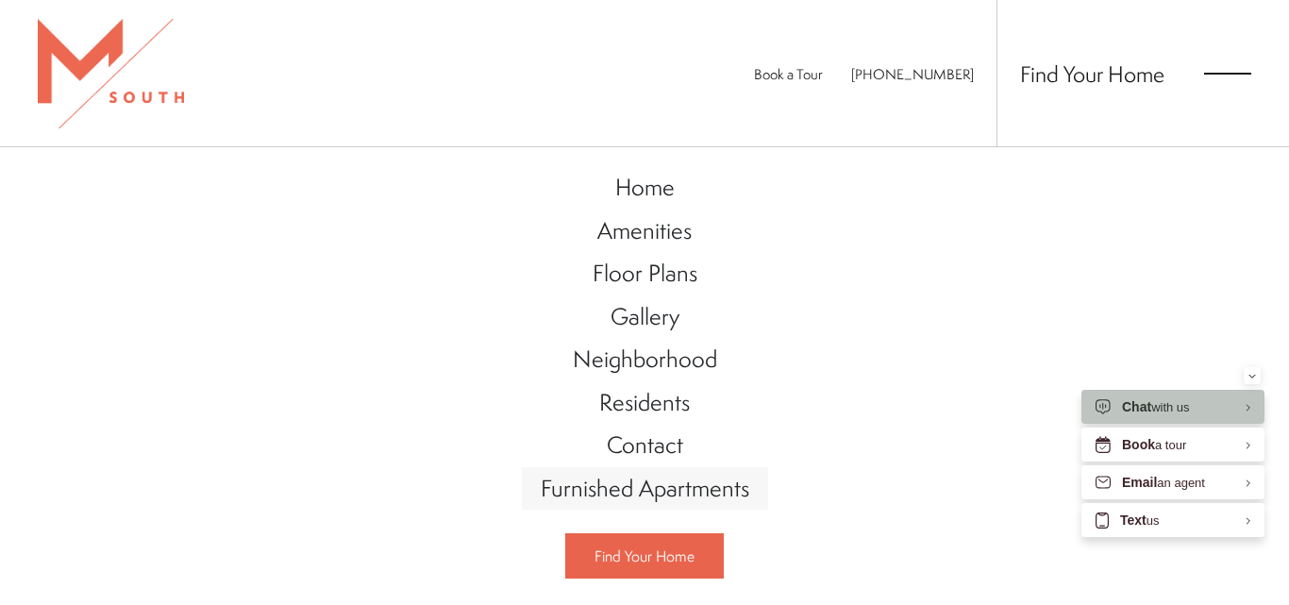
click at [674, 477] on span "Furnished Apartments" at bounding box center [645, 488] width 209 height 32
